Goal: Find contact information: Find contact information

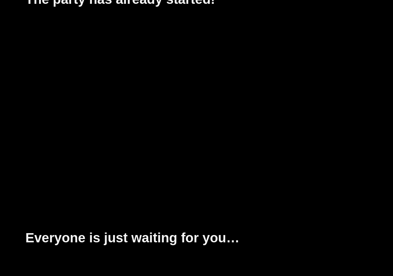
scroll to position [1538, 0]
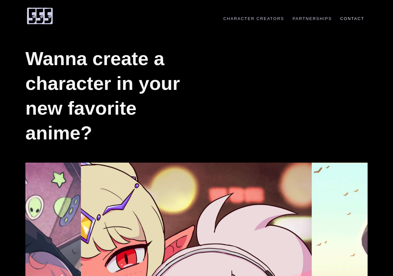
click at [343, 17] on link "Contact" at bounding box center [352, 18] width 31 height 5
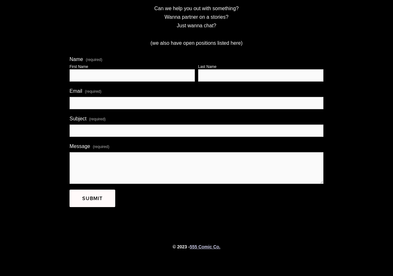
scroll to position [90, 0]
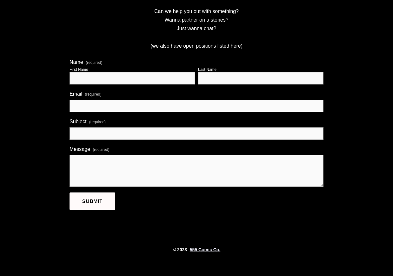
click at [198, 251] on strong "555 Comic Co." at bounding box center [205, 249] width 30 height 5
